Goal: Task Accomplishment & Management: Use online tool/utility

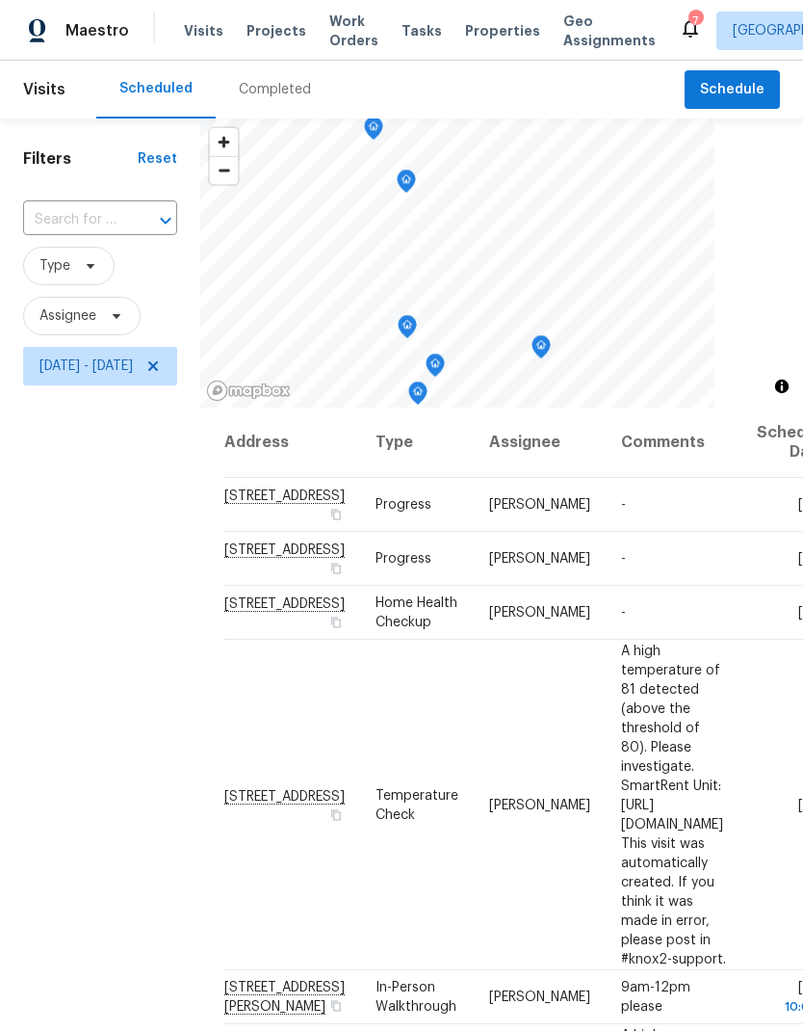
scroll to position [62, 0]
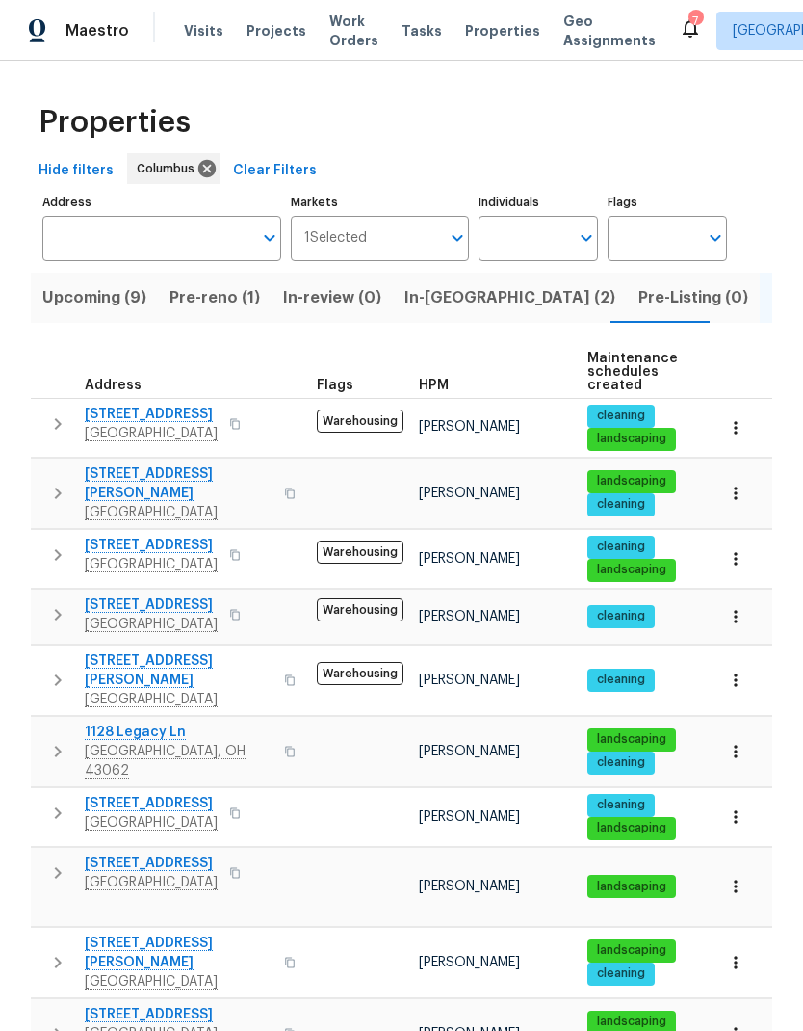
click at [89, 310] on span "Upcoming (9)" at bounding box center [94, 297] width 104 height 27
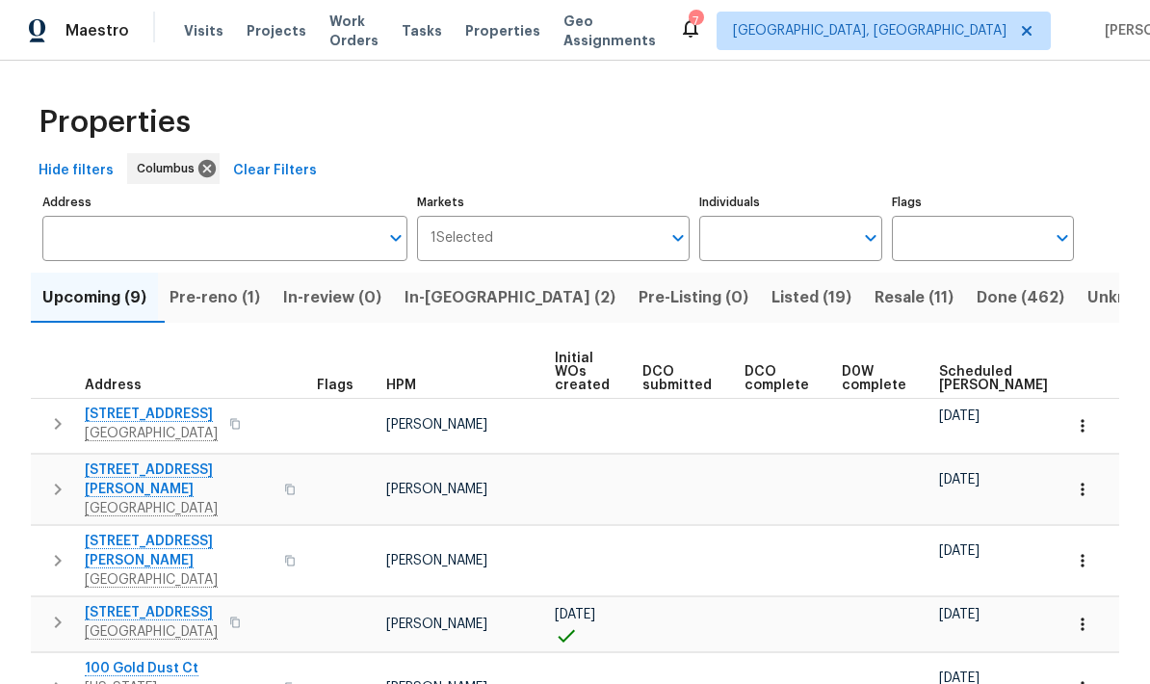
click at [802, 370] on span "Scheduled [PERSON_NAME]" at bounding box center [993, 378] width 109 height 27
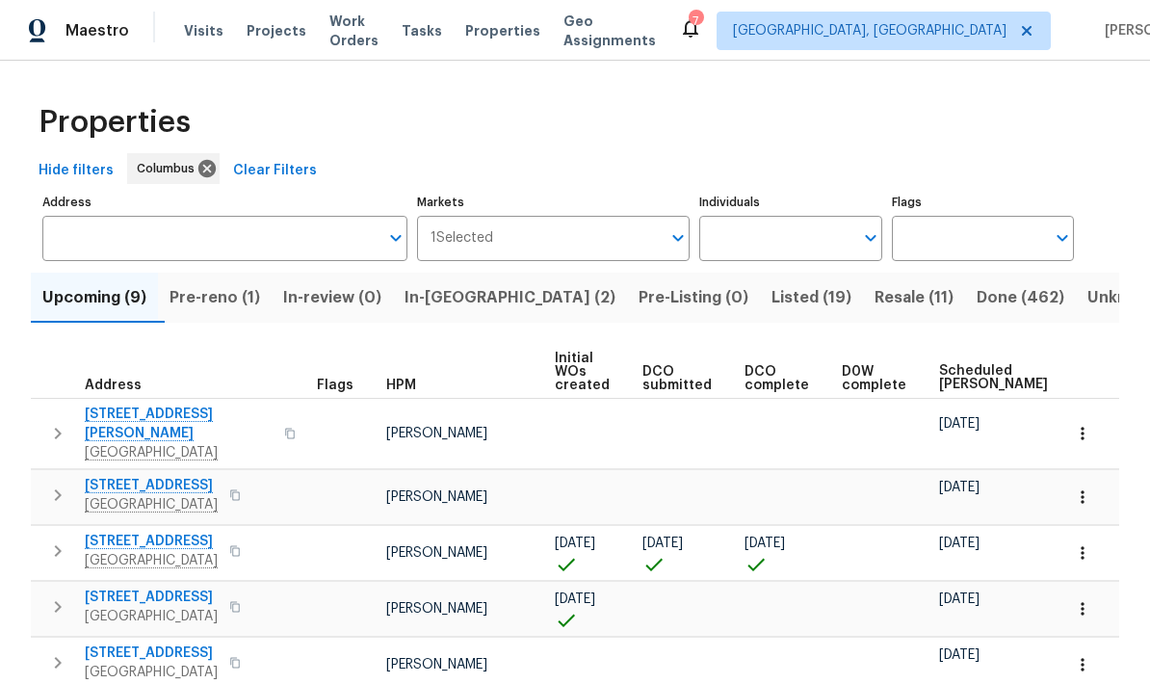
click at [802, 424] on icon "button" at bounding box center [1082, 433] width 19 height 19
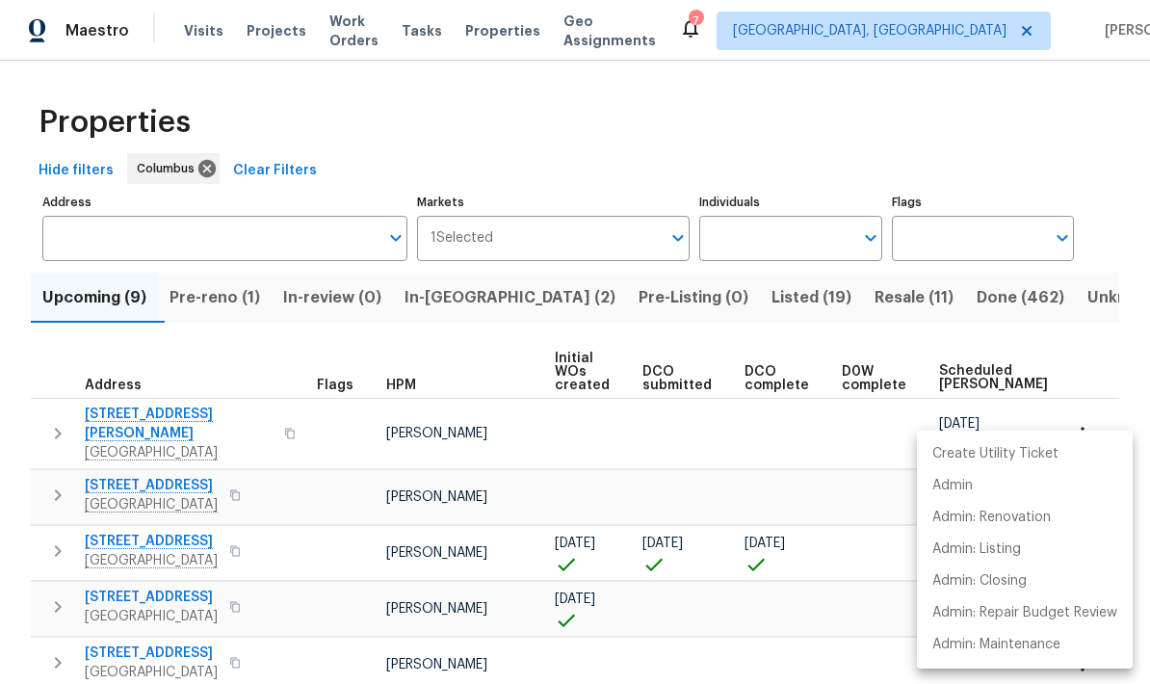
click at [802, 347] on div at bounding box center [575, 342] width 1150 height 684
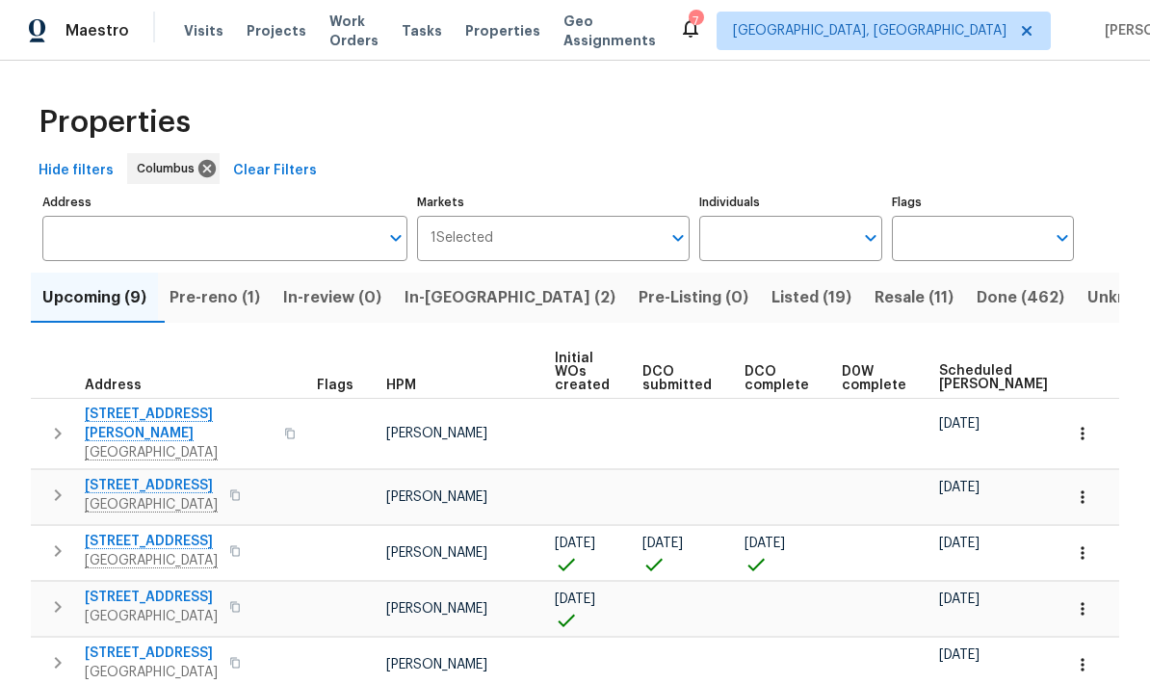
click at [63, 428] on icon "button" at bounding box center [57, 433] width 23 height 23
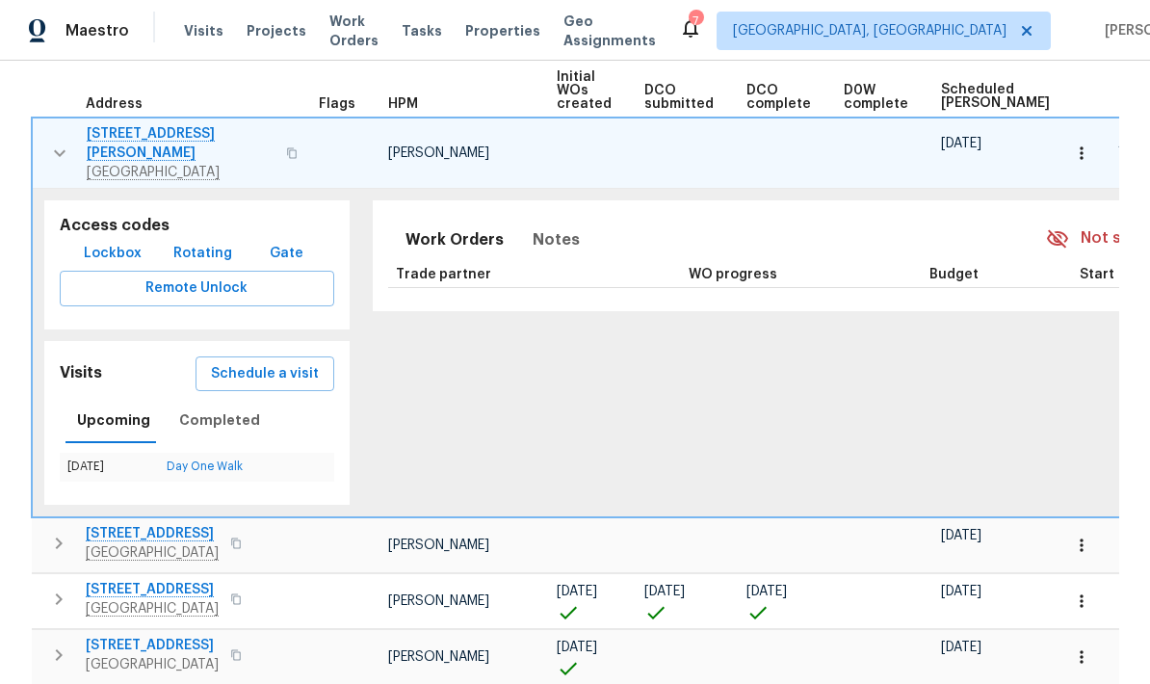
click at [68, 128] on button "button" at bounding box center [59, 153] width 39 height 58
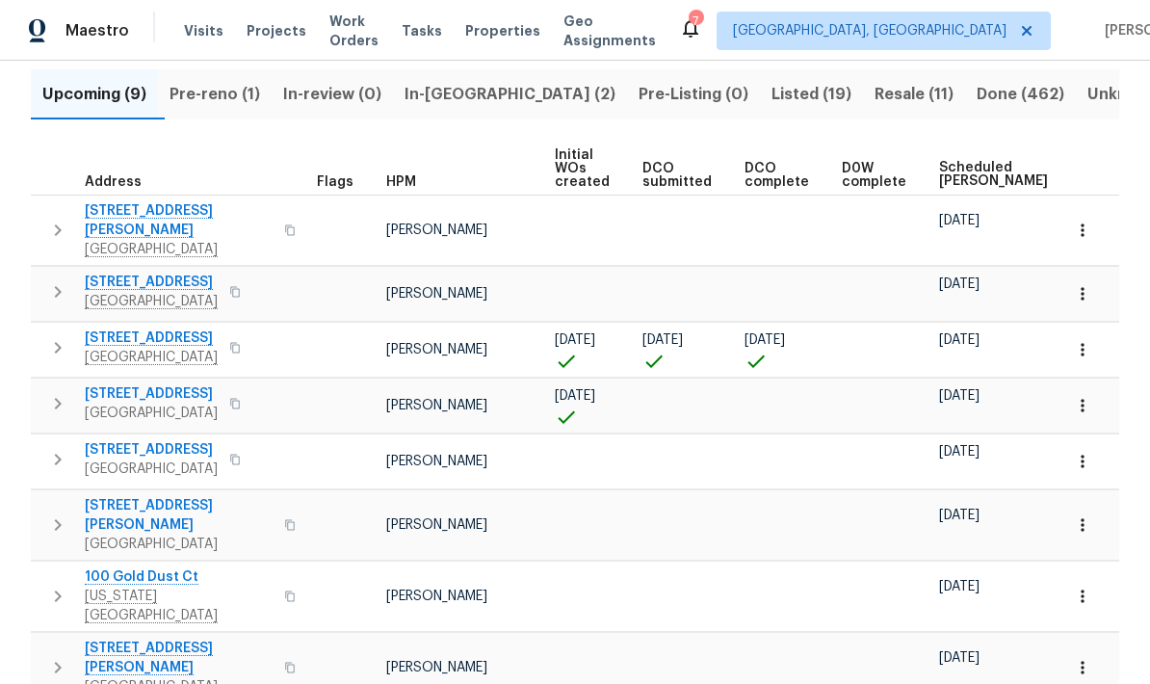
click at [66, 220] on icon "button" at bounding box center [57, 230] width 23 height 23
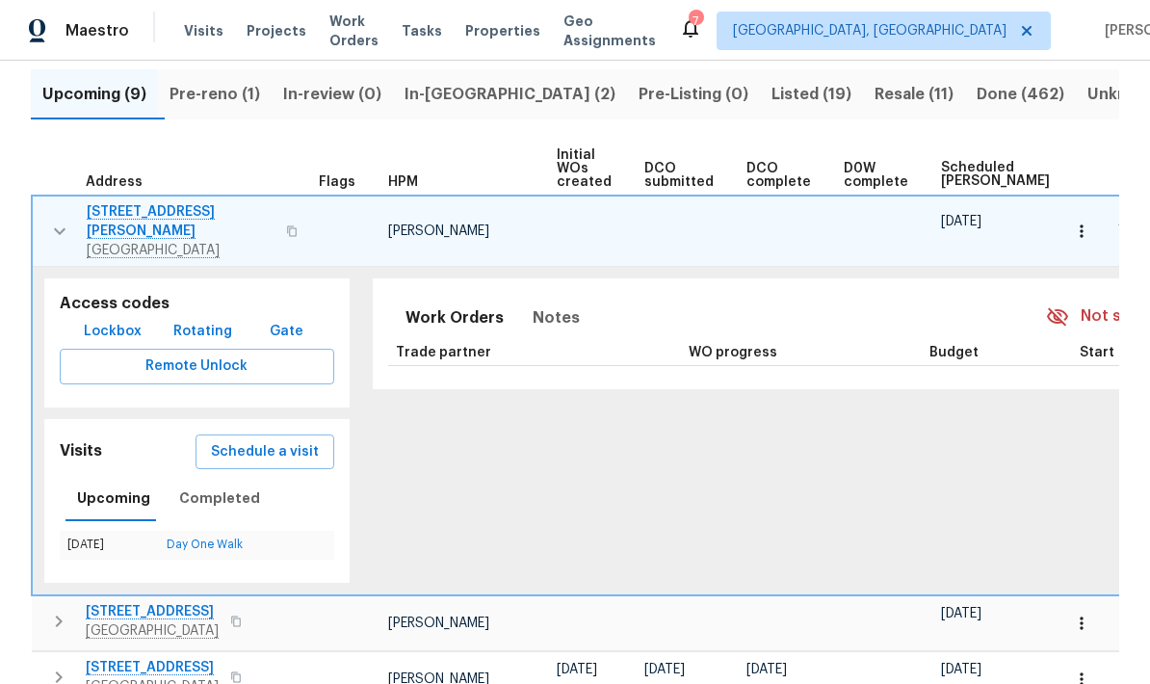
click at [130, 204] on span "[STREET_ADDRESS][PERSON_NAME]" at bounding box center [181, 221] width 188 height 39
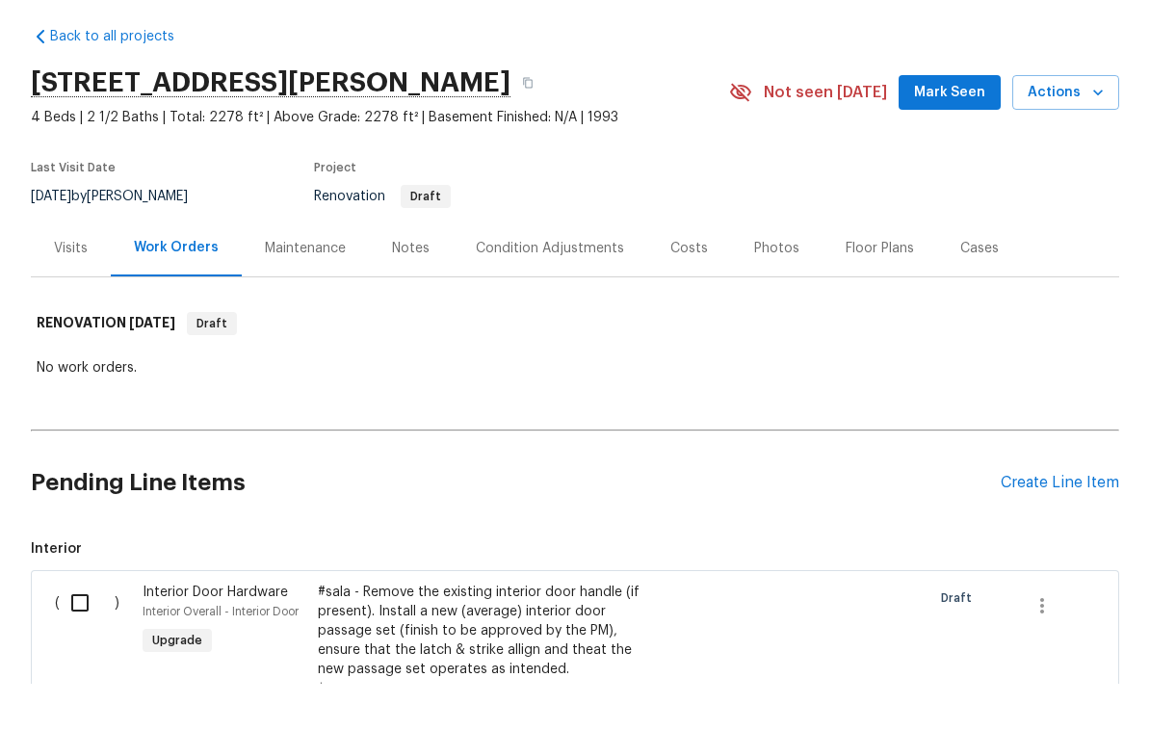
click at [695, 311] on div "Costs" at bounding box center [689, 320] width 38 height 19
